Goal: Information Seeking & Learning: Learn about a topic

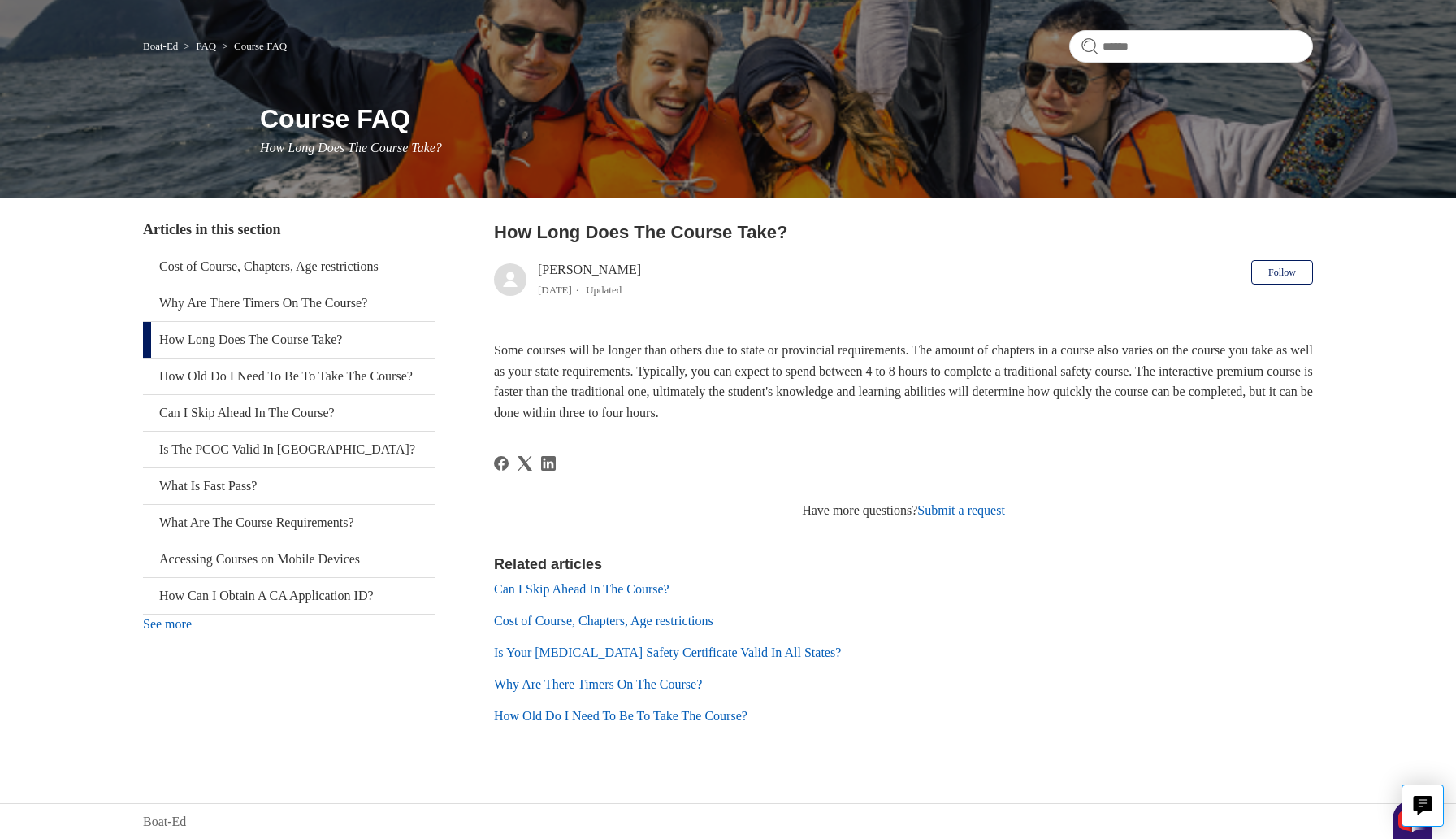
scroll to position [98, 0]
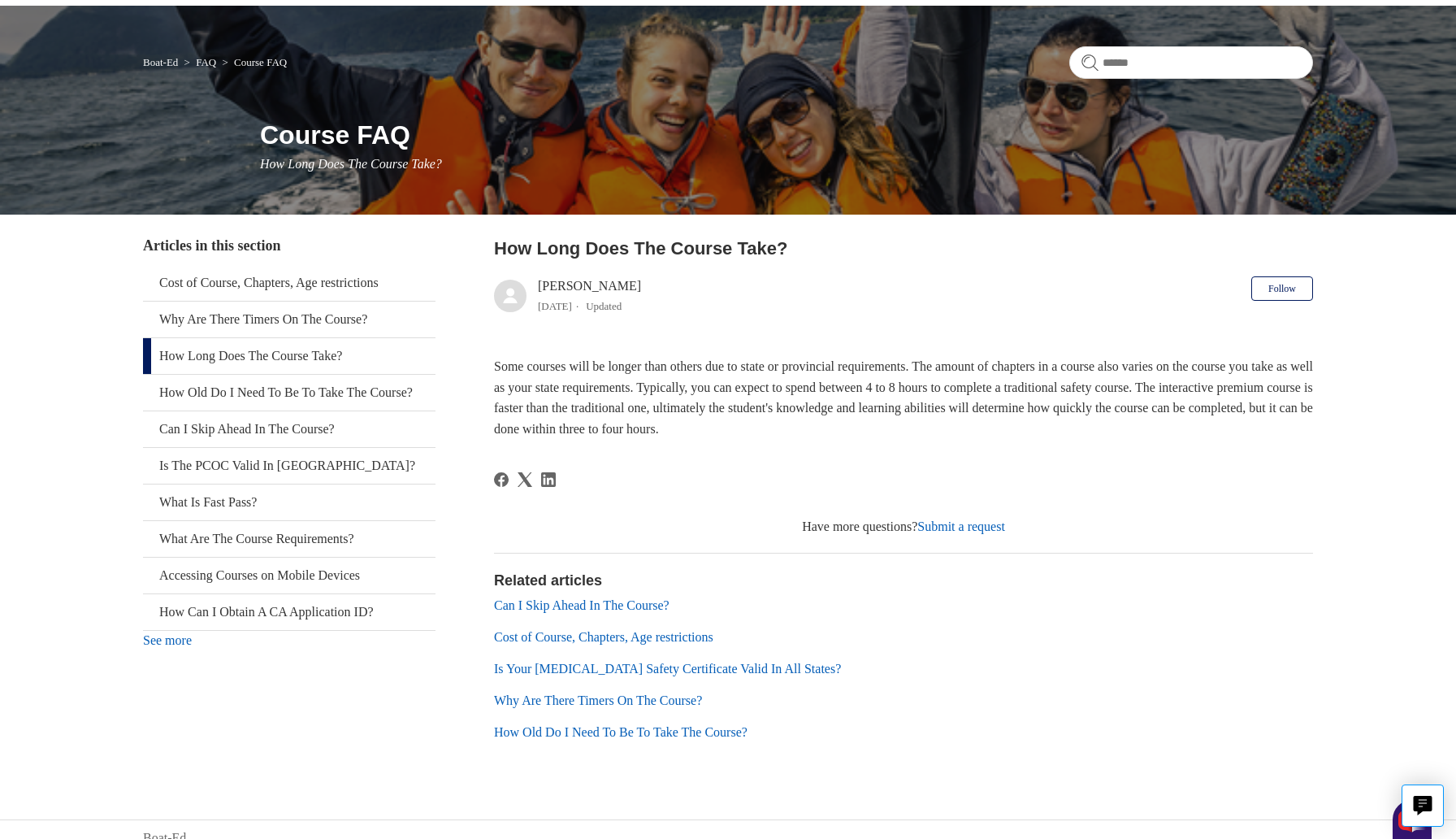
click at [663, 730] on link "How Old Do I Need To Be To Take The Course?" at bounding box center [620, 731] width 253 height 14
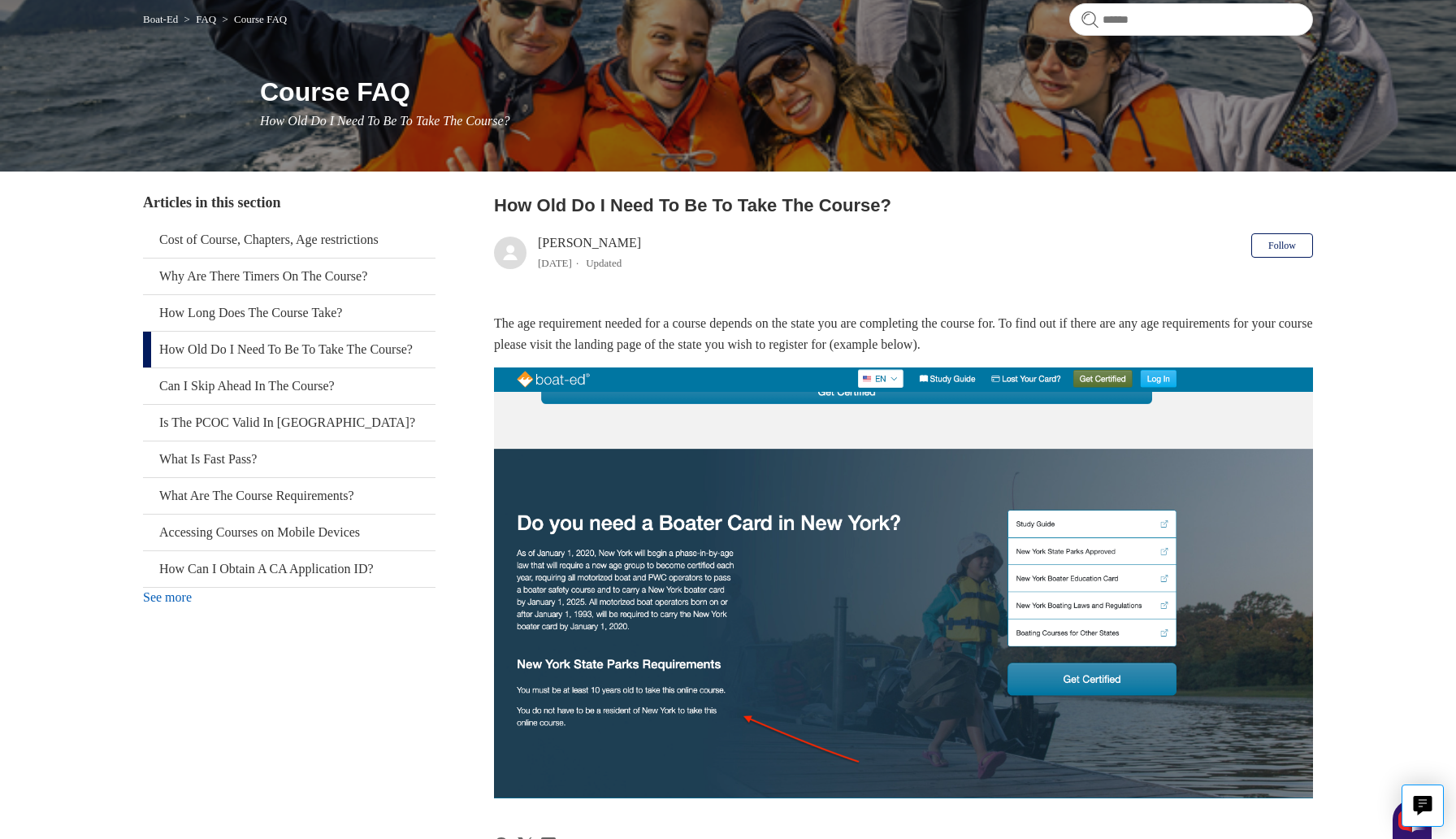
scroll to position [134, 0]
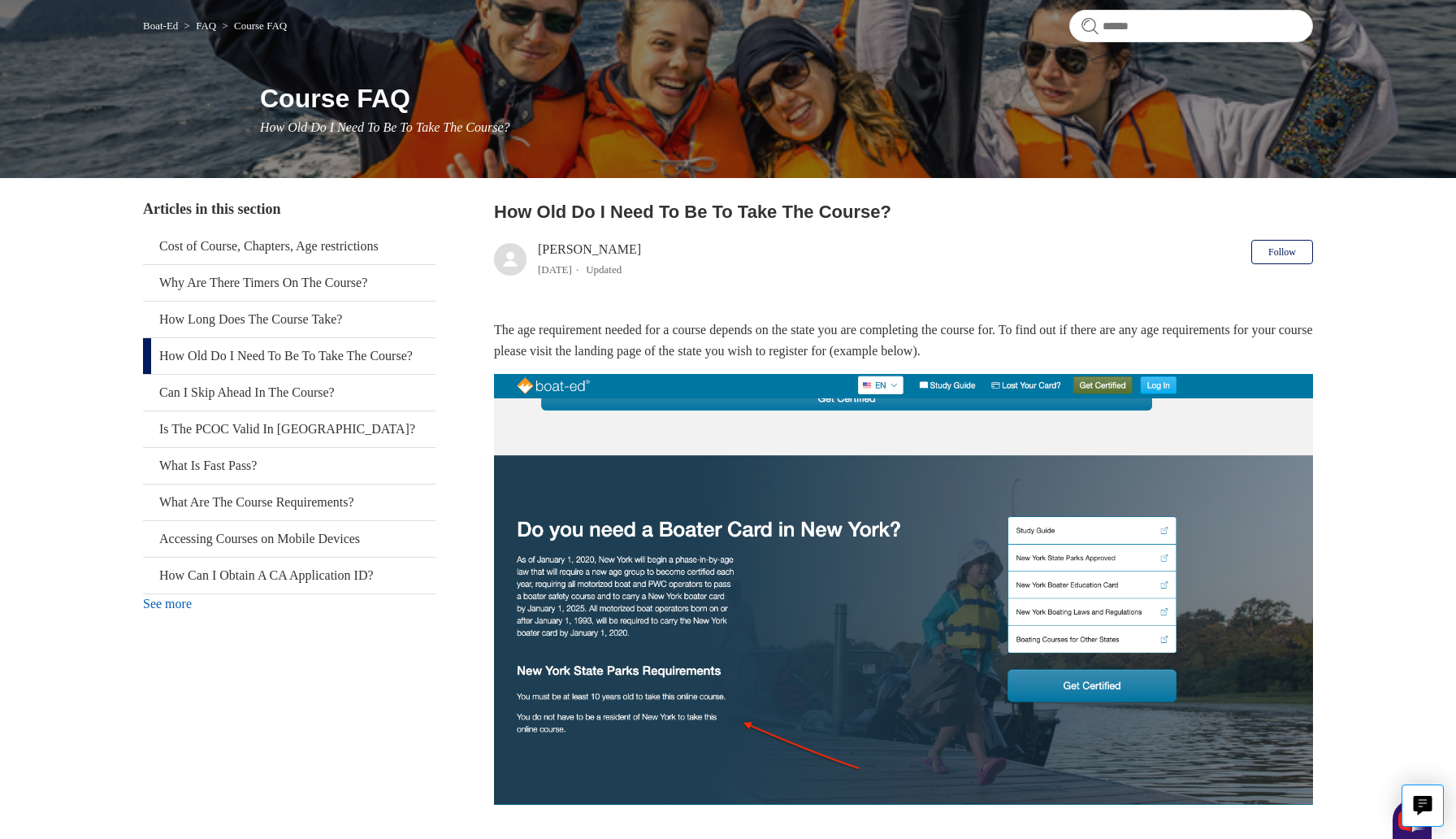
click at [299, 360] on link "How Old Do I Need To Be To Take The Course?" at bounding box center [288, 356] width 292 height 36
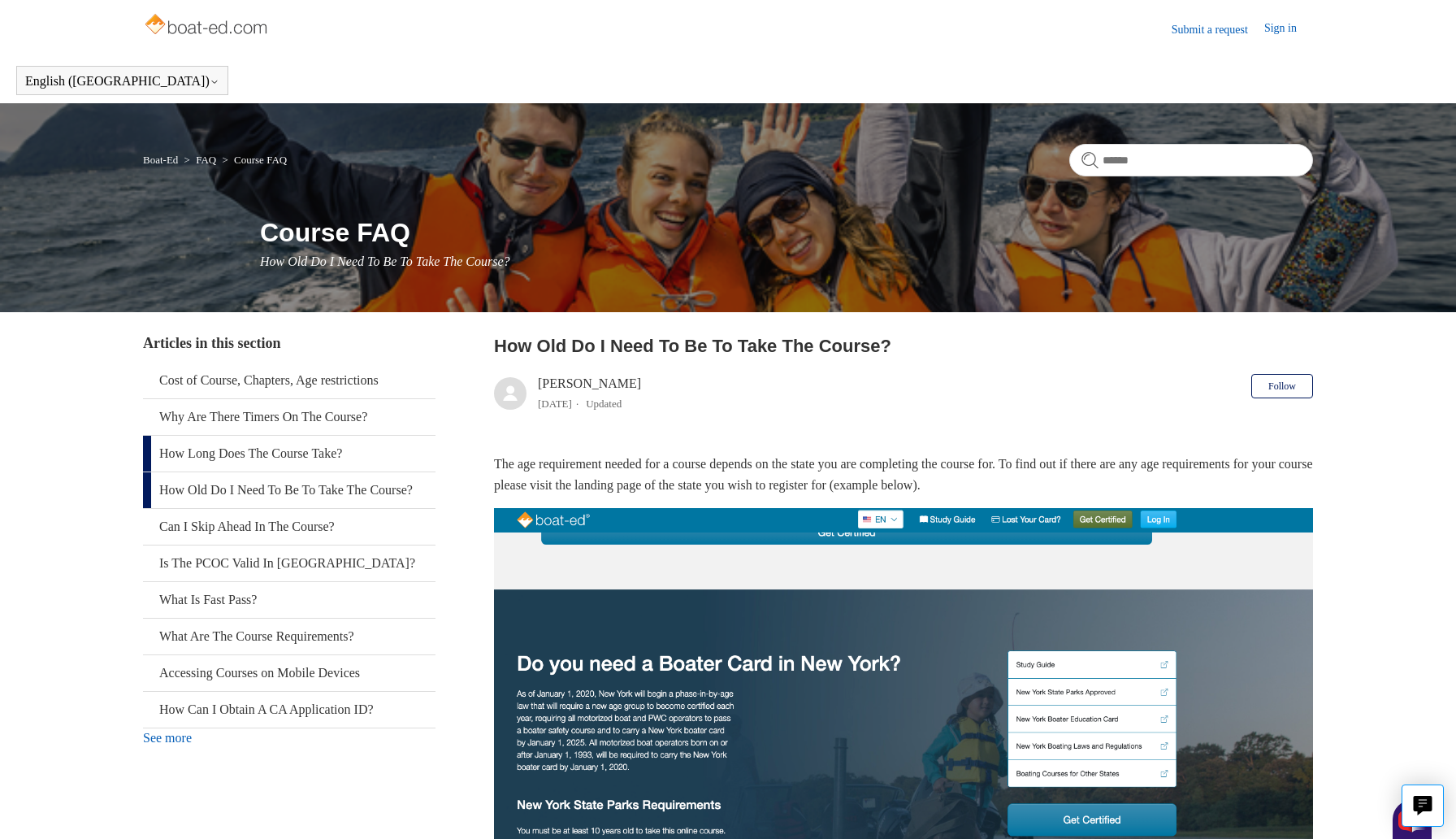
click at [295, 450] on link "How Long Does The Course Take?" at bounding box center [288, 453] width 292 height 36
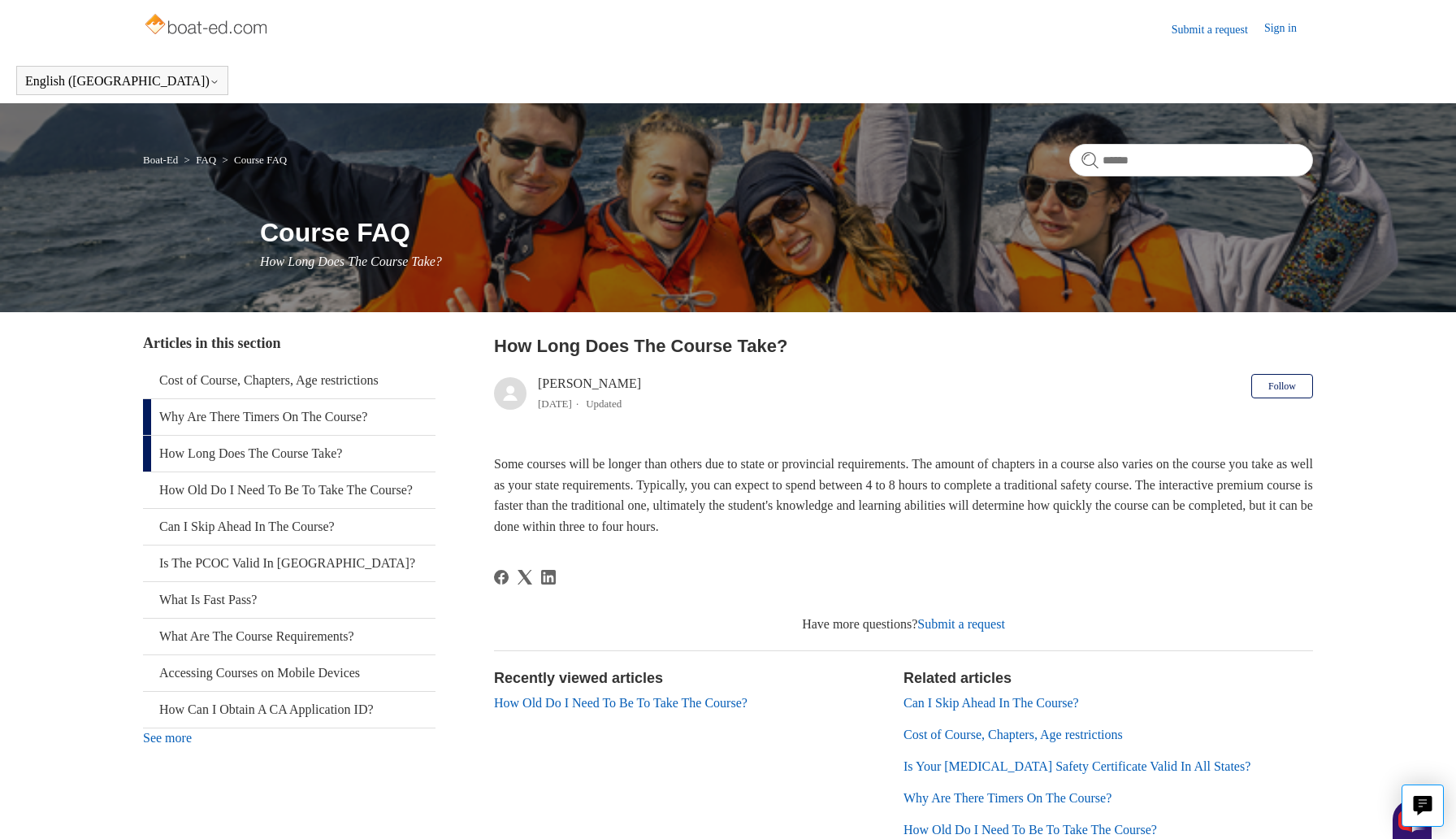
click at [302, 421] on link "Why Are There Timers On The Course?" at bounding box center [288, 417] width 292 height 36
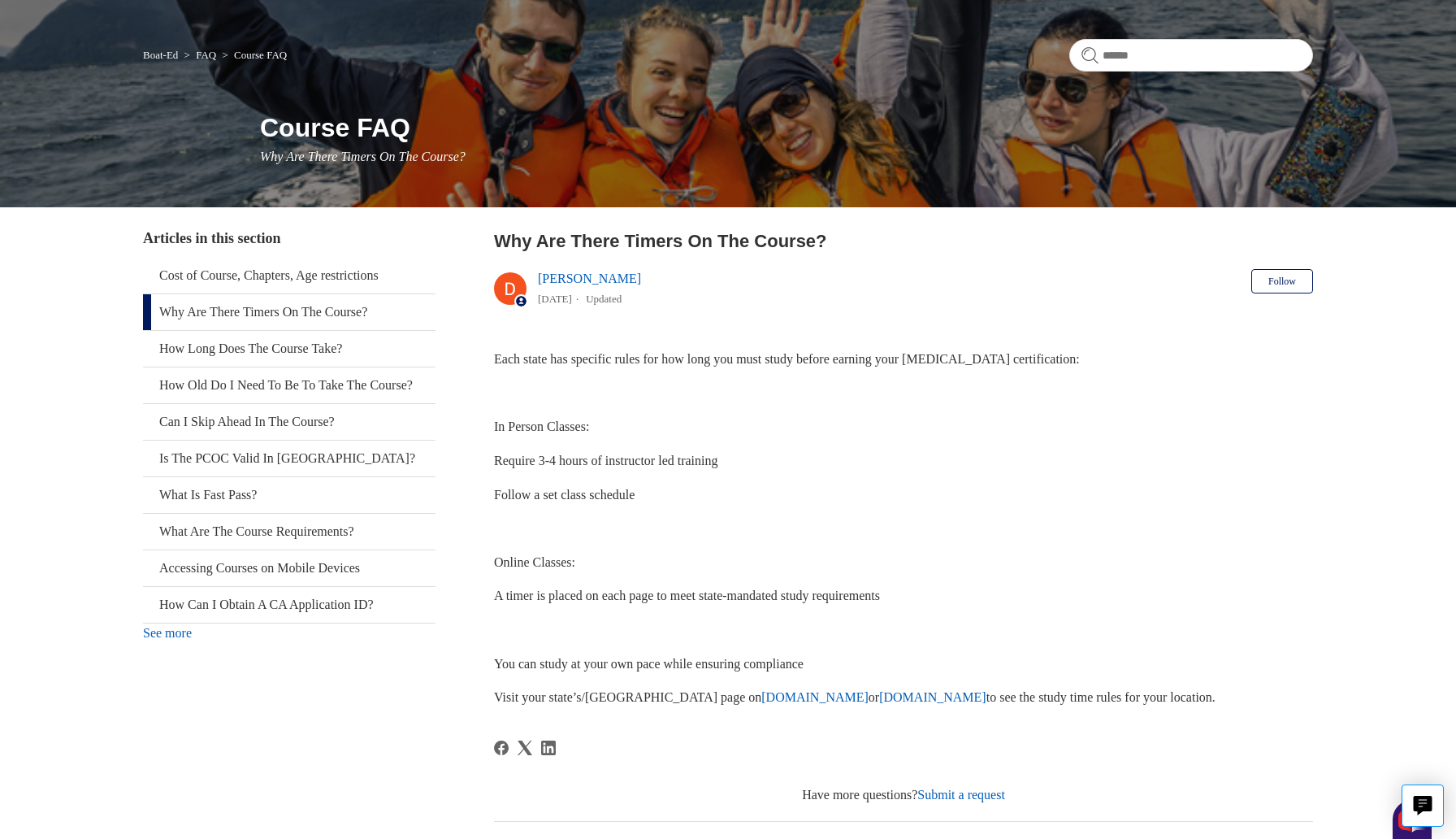
scroll to position [114, 0]
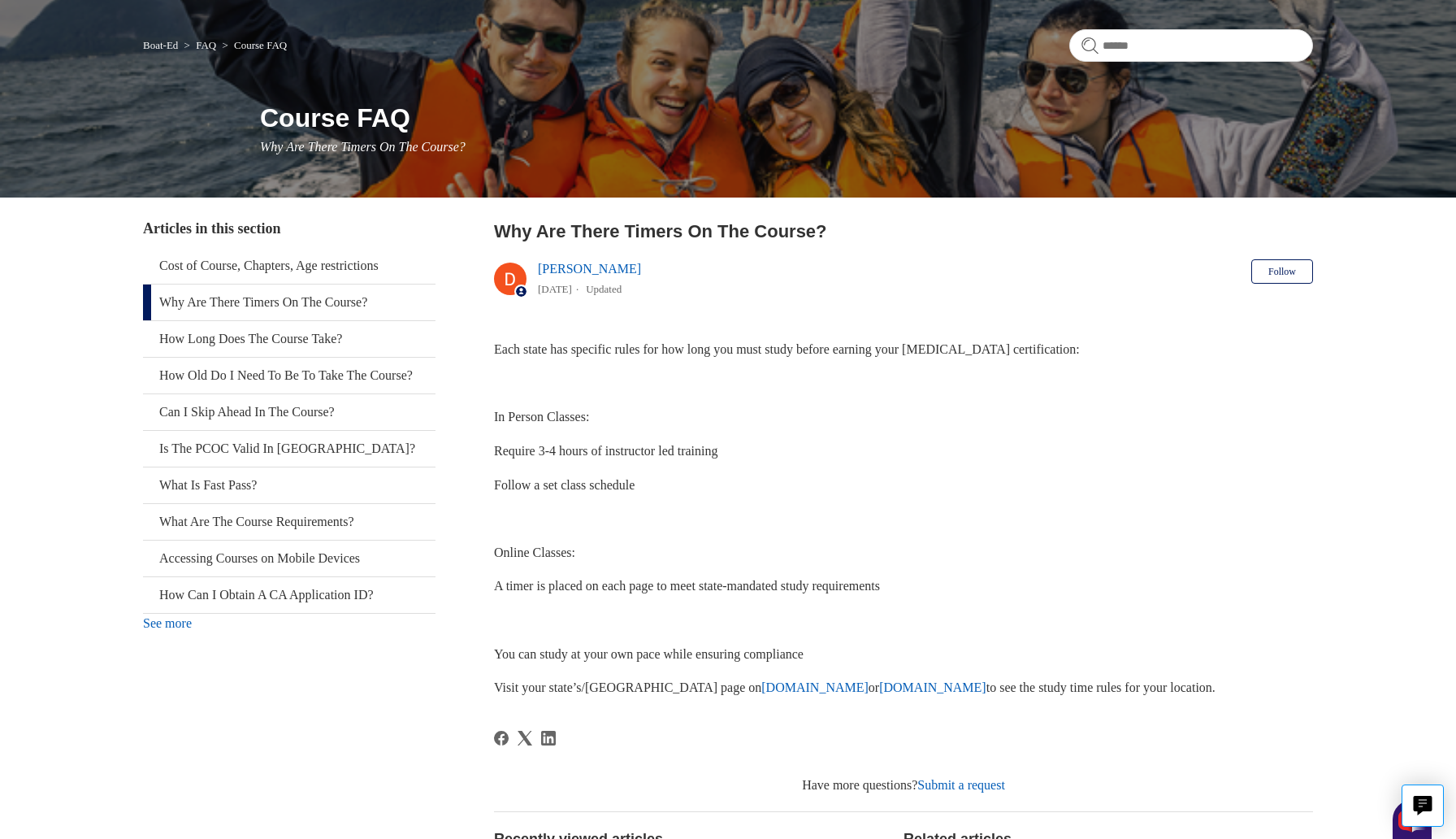
click at [879, 689] on link "[DOMAIN_NAME]" at bounding box center [933, 687] width 108 height 14
